Goal: Task Accomplishment & Management: Use online tool/utility

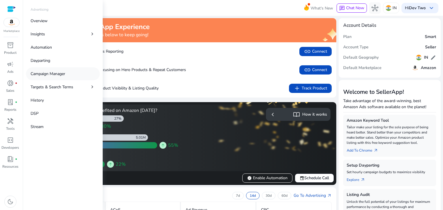
click at [56, 73] on p "Campaign Manager" at bounding box center [48, 74] width 35 height 6
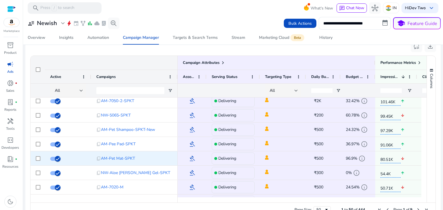
scroll to position [76, 0]
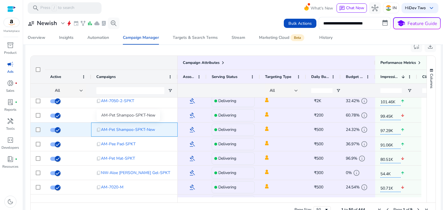
click at [116, 130] on span "AM-Pet Shampoo-SPKT-New" at bounding box center [128, 130] width 54 height 12
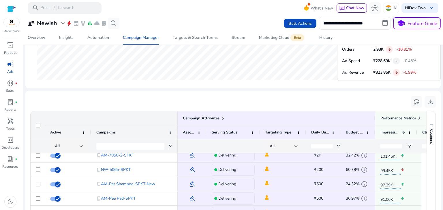
scroll to position [362, 0]
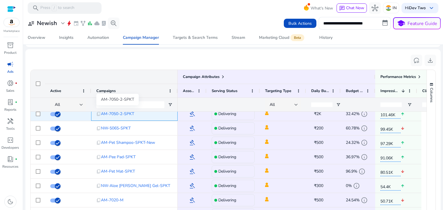
click at [119, 116] on span "AM-7050-2-SPKT" at bounding box center [117, 114] width 33 height 12
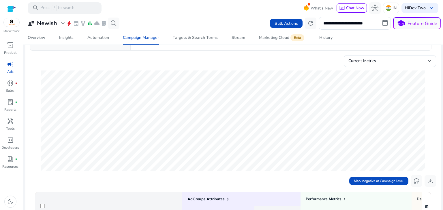
scroll to position [52, 0]
